Goal: Transaction & Acquisition: Obtain resource

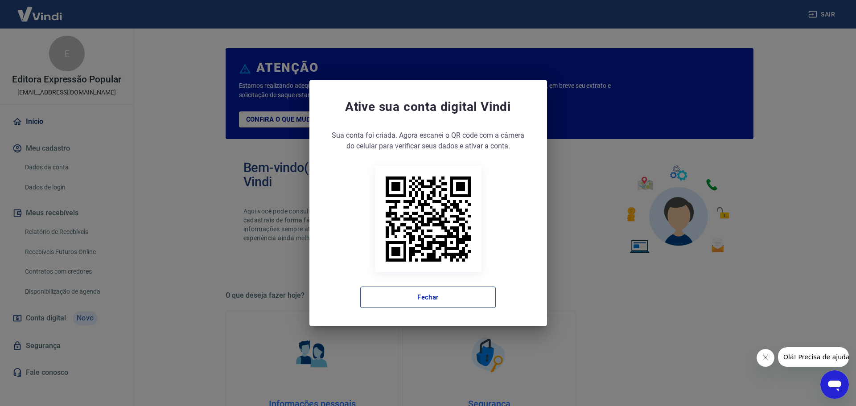
click at [464, 300] on button "Fechar" at bounding box center [428, 297] width 136 height 21
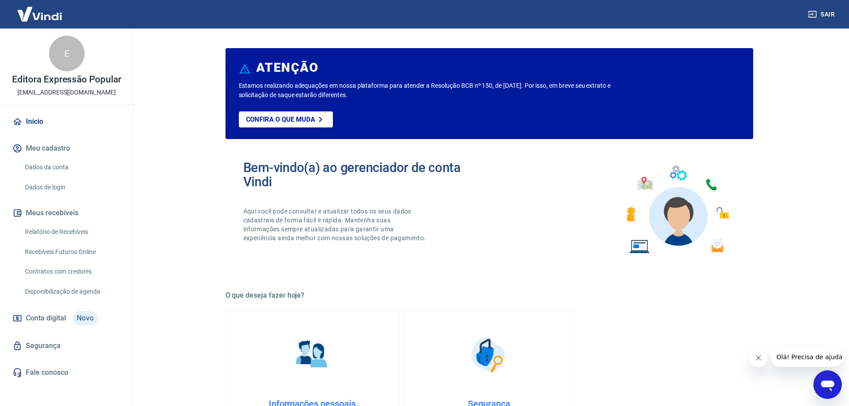
click at [762, 359] on button "Fechar mensagem da empresa" at bounding box center [758, 358] width 18 height 18
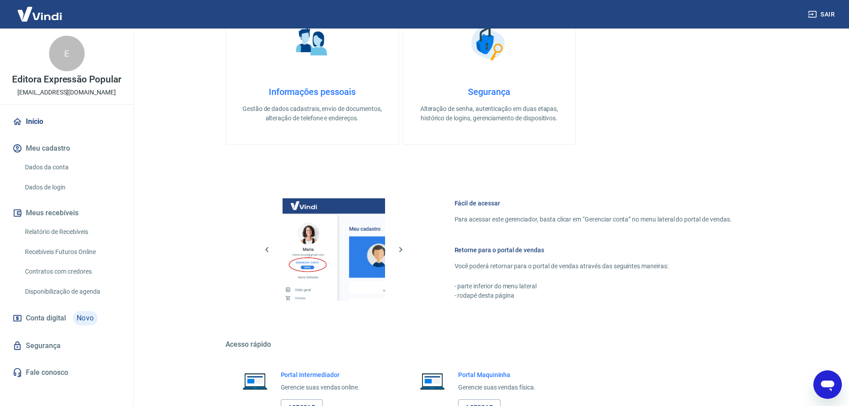
scroll to position [381, 0]
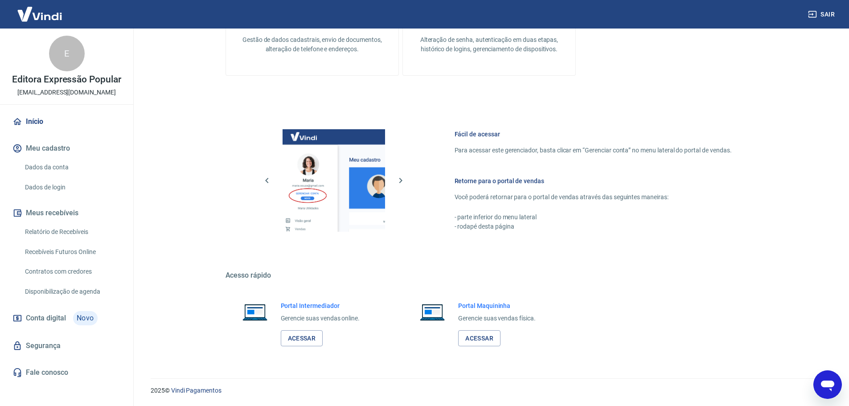
click at [80, 231] on link "Relatório de Recebíveis" at bounding box center [71, 232] width 101 height 18
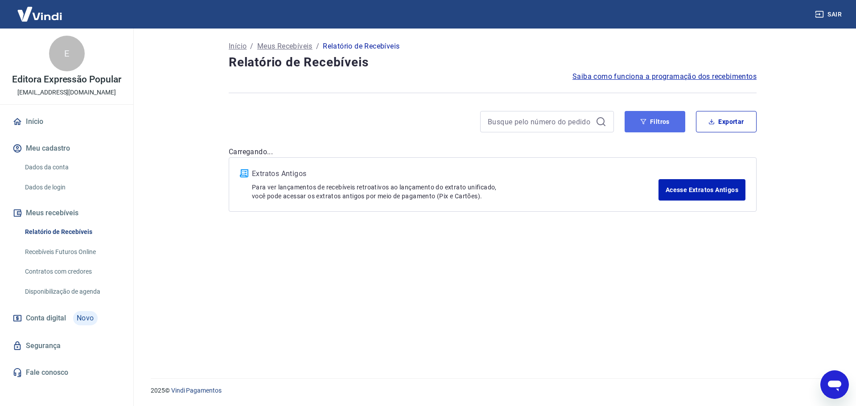
click at [663, 118] on button "Filtros" at bounding box center [655, 121] width 61 height 21
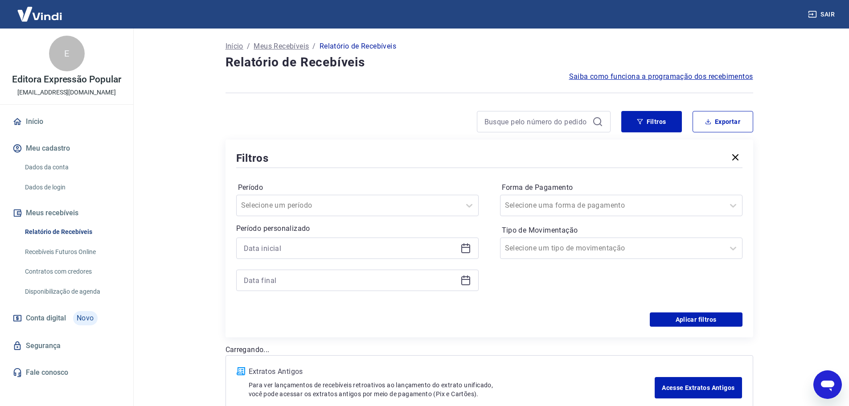
click at [473, 246] on div at bounding box center [357, 248] width 243 height 21
click at [467, 246] on icon at bounding box center [466, 248] width 11 height 11
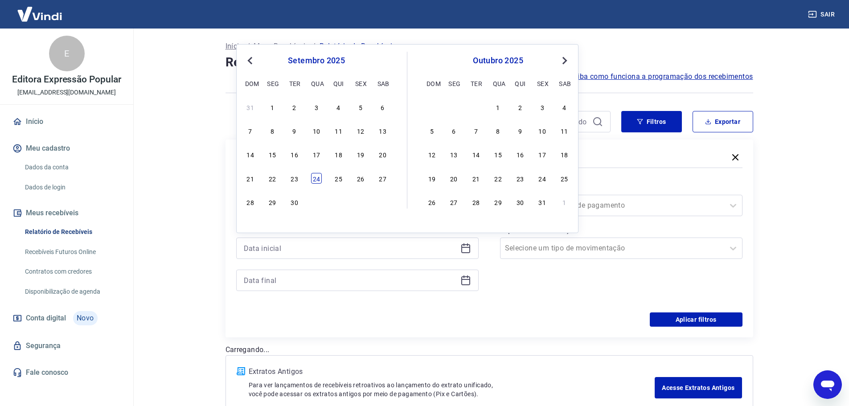
click at [321, 175] on div "24" at bounding box center [316, 178] width 11 height 11
type input "[DATE]"
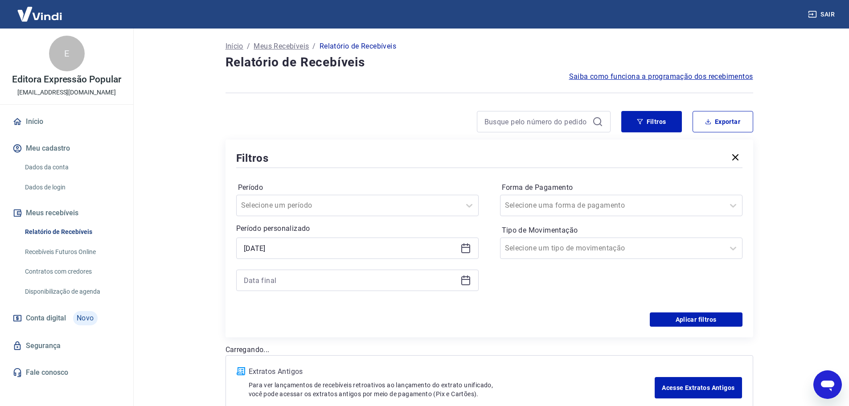
click at [467, 280] on icon at bounding box center [465, 279] width 9 height 1
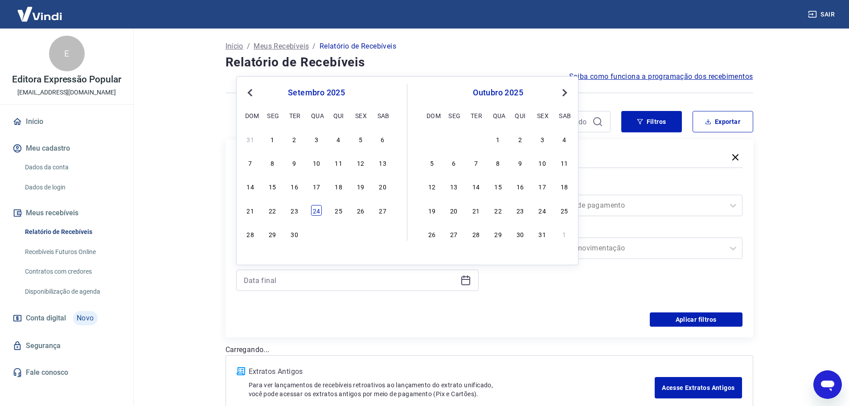
click at [318, 211] on div "24" at bounding box center [316, 210] width 11 height 11
click at [634, 203] on div at bounding box center [612, 205] width 215 height 12
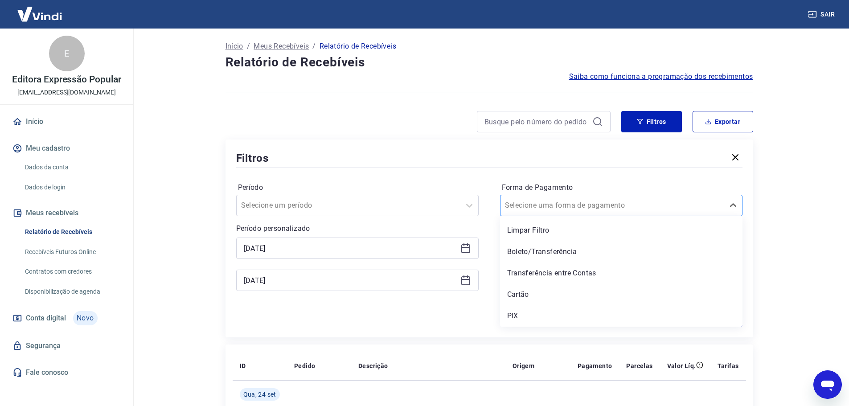
type input "[DATE]"
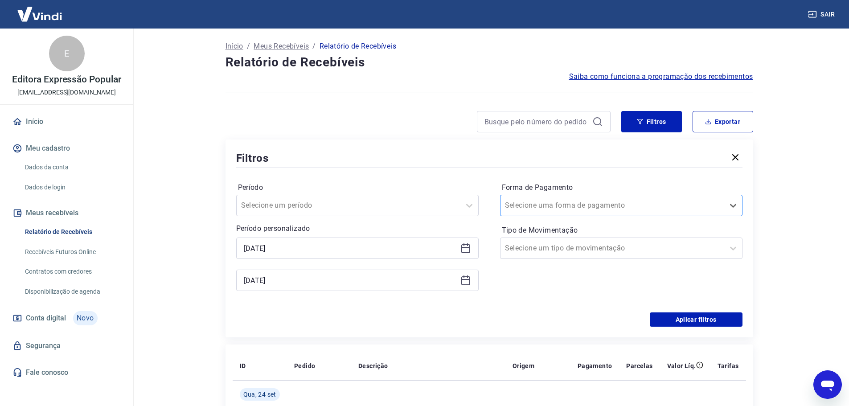
click at [635, 206] on div at bounding box center [612, 205] width 215 height 12
click at [613, 204] on div at bounding box center [612, 205] width 215 height 12
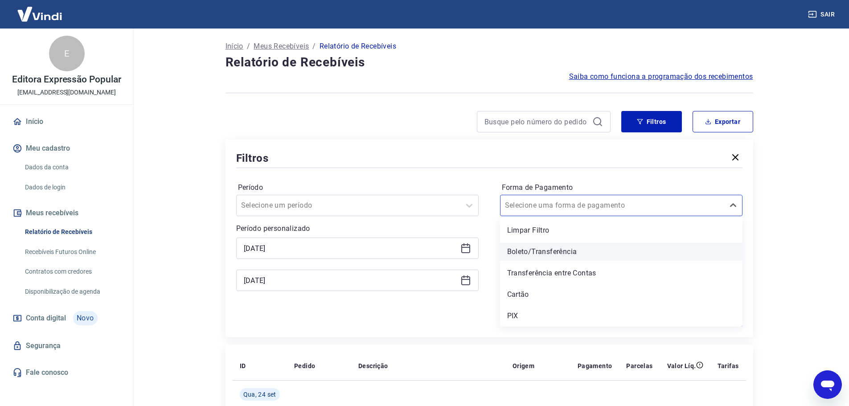
click at [548, 255] on div "Boleto/Transferência" at bounding box center [621, 252] width 243 height 18
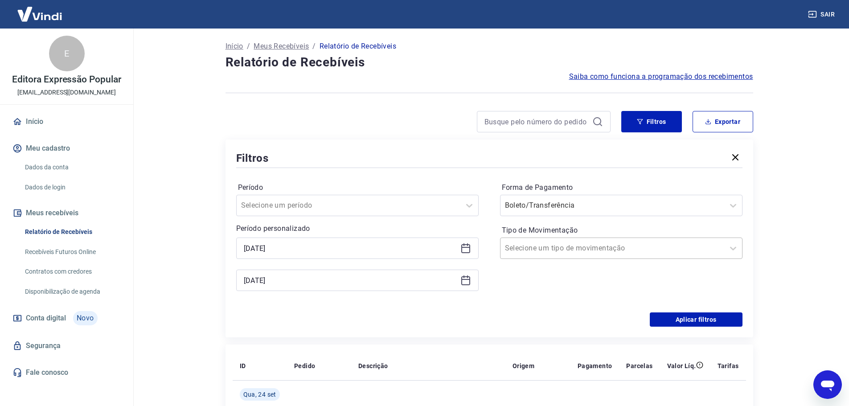
click at [713, 255] on div "Selecione um tipo de movimentação" at bounding box center [613, 248] width 224 height 16
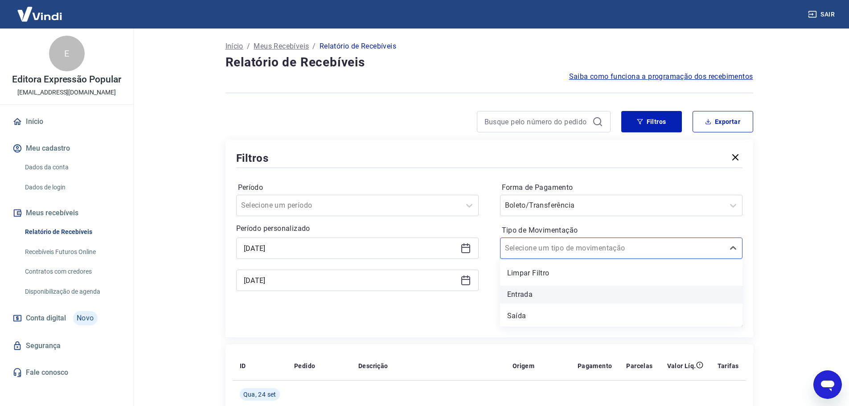
click at [538, 288] on div "Entrada" at bounding box center [621, 295] width 243 height 18
click at [818, 270] on main "Início / Meus Recebíveis / Relatório de Recebíveis Relatório de Recebíveis Saib…" at bounding box center [489, 218] width 720 height 378
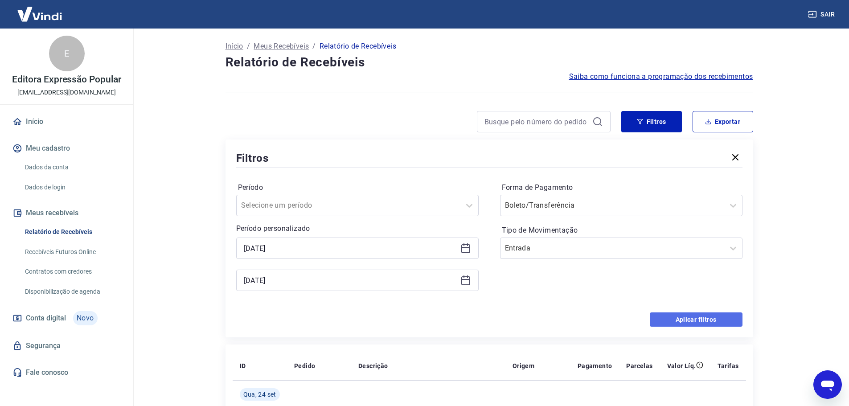
click at [700, 319] on button "Aplicar filtros" at bounding box center [696, 319] width 93 height 14
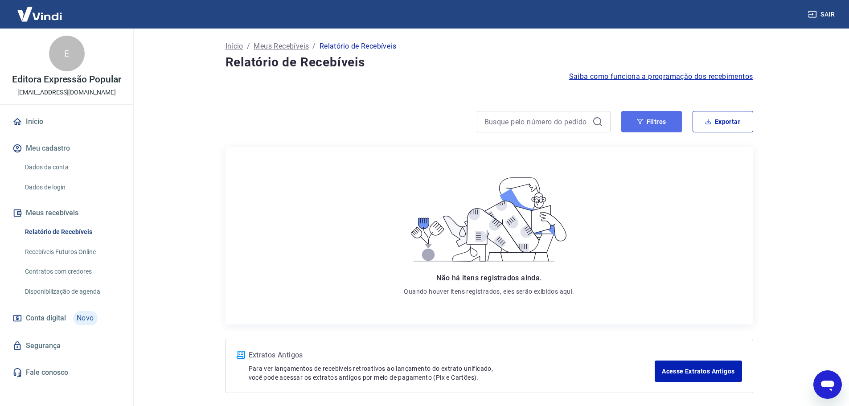
click at [671, 127] on button "Filtros" at bounding box center [651, 121] width 61 height 21
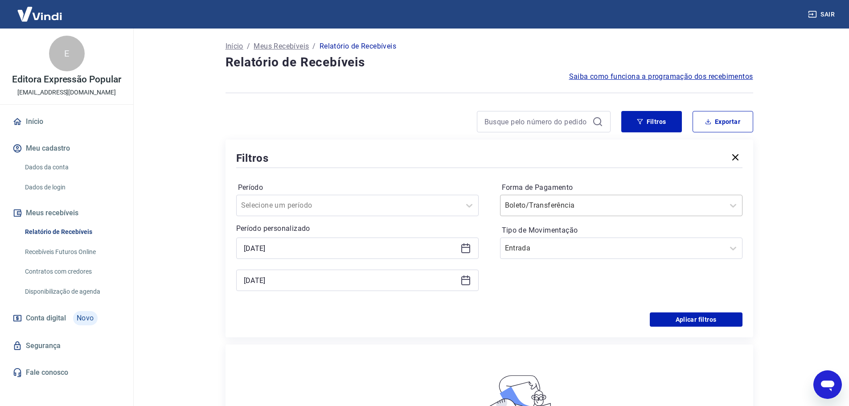
drag, startPoint x: 613, startPoint y: 196, endPoint x: 637, endPoint y: 201, distance: 25.4
click at [630, 198] on div "Boleto/Transferência" at bounding box center [621, 205] width 243 height 21
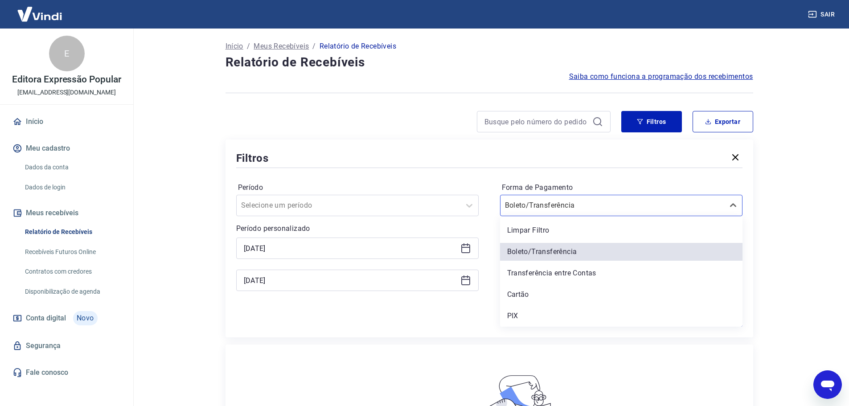
drag, startPoint x: 518, startPoint y: 294, endPoint x: 630, endPoint y: 251, distance: 120.0
click at [520, 293] on div "Cartão" at bounding box center [621, 295] width 243 height 18
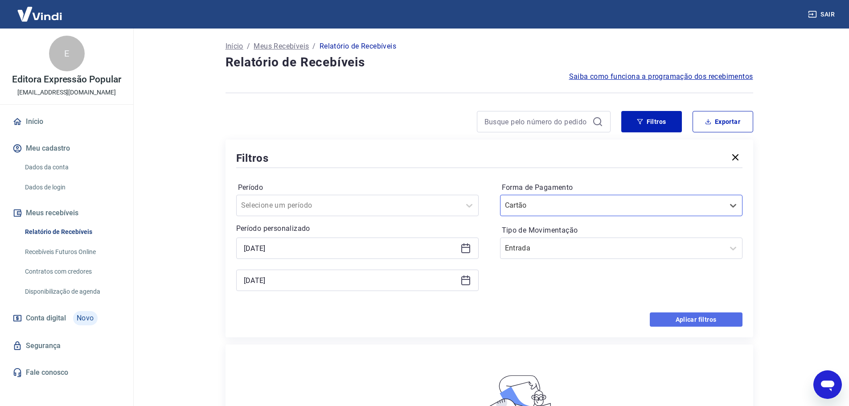
click at [701, 318] on button "Aplicar filtros" at bounding box center [696, 319] width 93 height 14
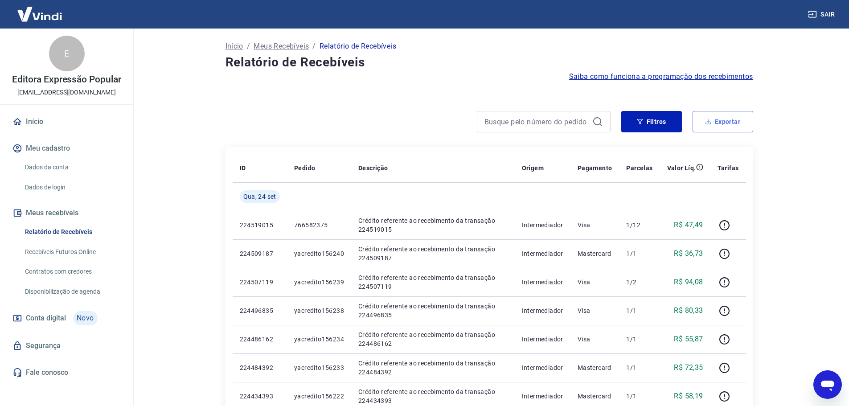
click at [724, 127] on button "Exportar" at bounding box center [723, 121] width 61 height 21
type input "[DATE]"
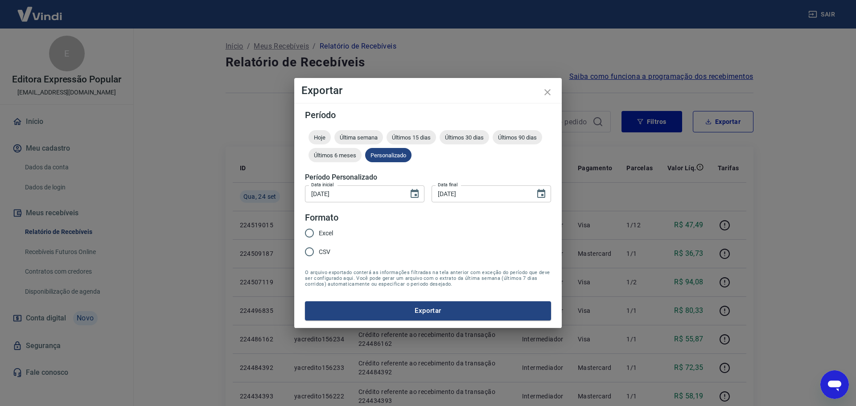
click at [308, 231] on input "Excel" at bounding box center [309, 233] width 19 height 19
radio input "true"
click at [405, 310] on button "Exportar" at bounding box center [428, 310] width 246 height 19
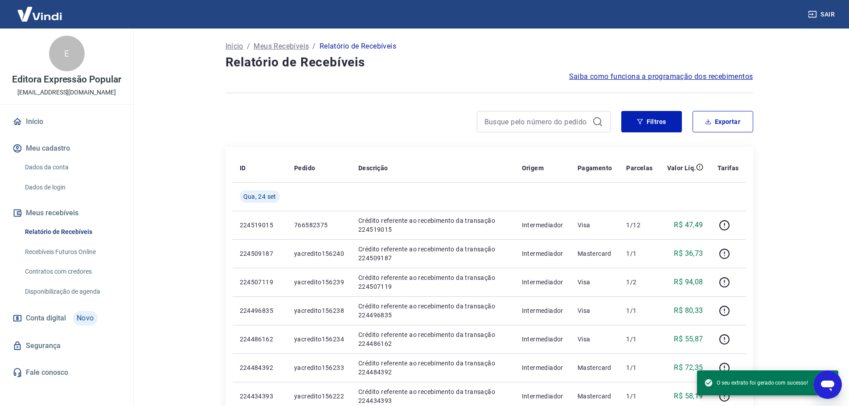
drag, startPoint x: 425, startPoint y: 201, endPoint x: 345, endPoint y: 153, distance: 94.0
click at [425, 201] on td at bounding box center [433, 196] width 164 height 29
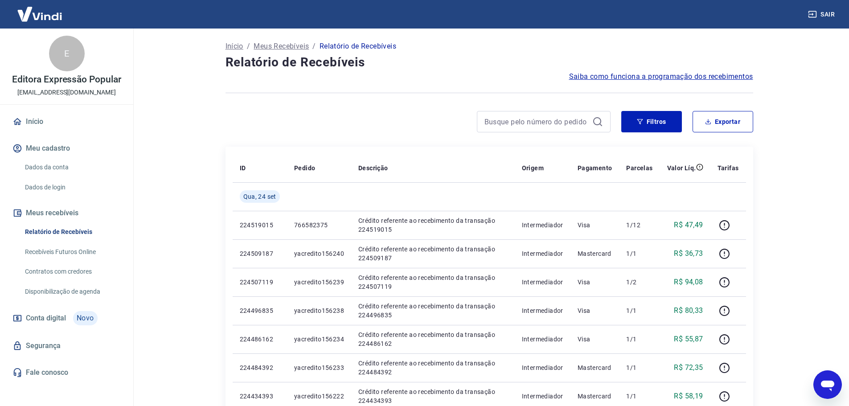
click at [31, 120] on link "Início" at bounding box center [67, 122] width 112 height 20
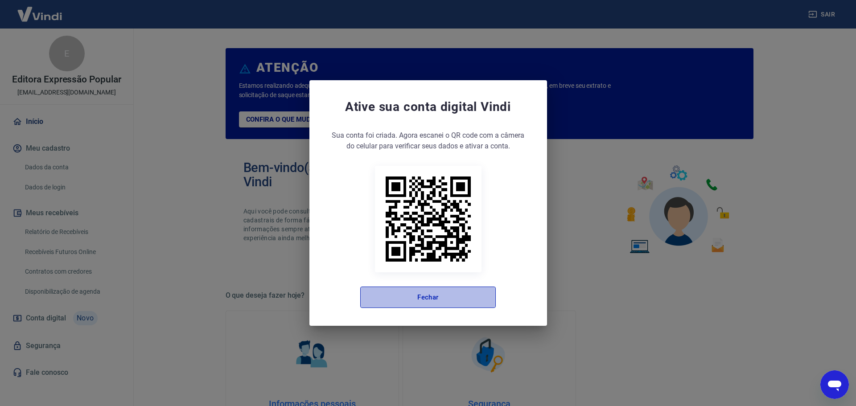
drag, startPoint x: 408, startPoint y: 300, endPoint x: 296, endPoint y: 296, distance: 112.4
click at [407, 298] on button "Fechar" at bounding box center [428, 297] width 136 height 21
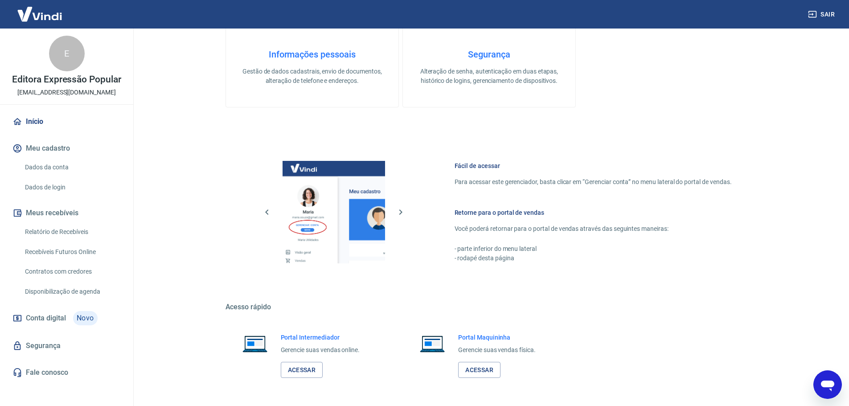
scroll to position [381, 0]
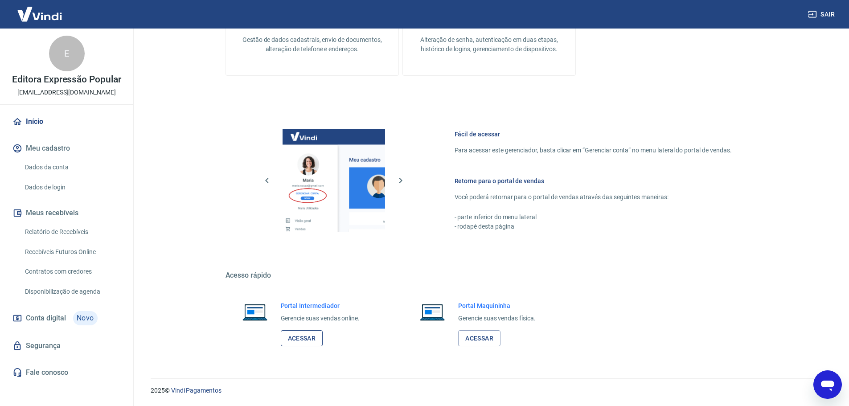
click at [312, 337] on link "Acessar" at bounding box center [302, 338] width 42 height 16
